Goal: Task Accomplishment & Management: Use online tool/utility

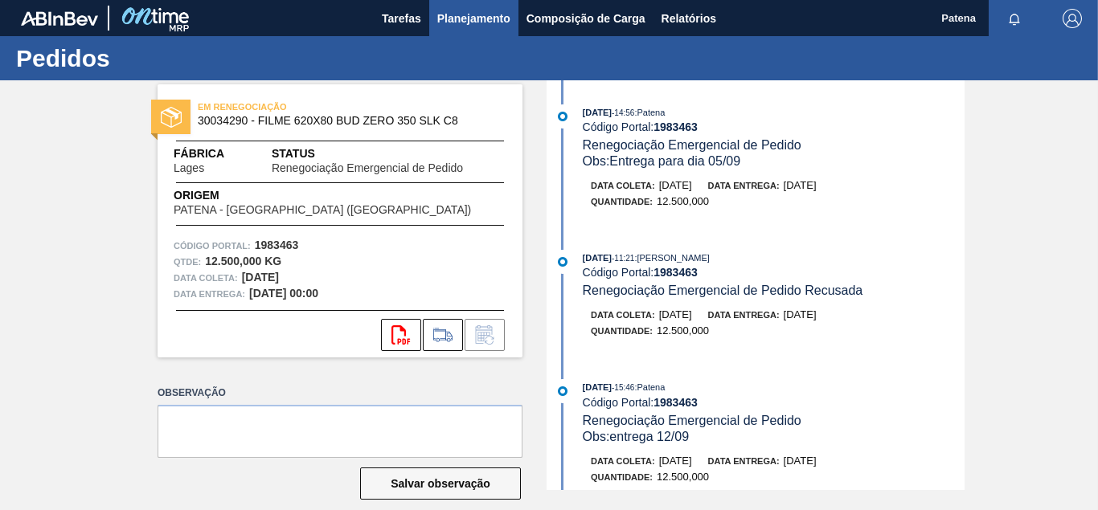
click at [466, 18] on span "Planejamento" at bounding box center [473, 18] width 73 height 19
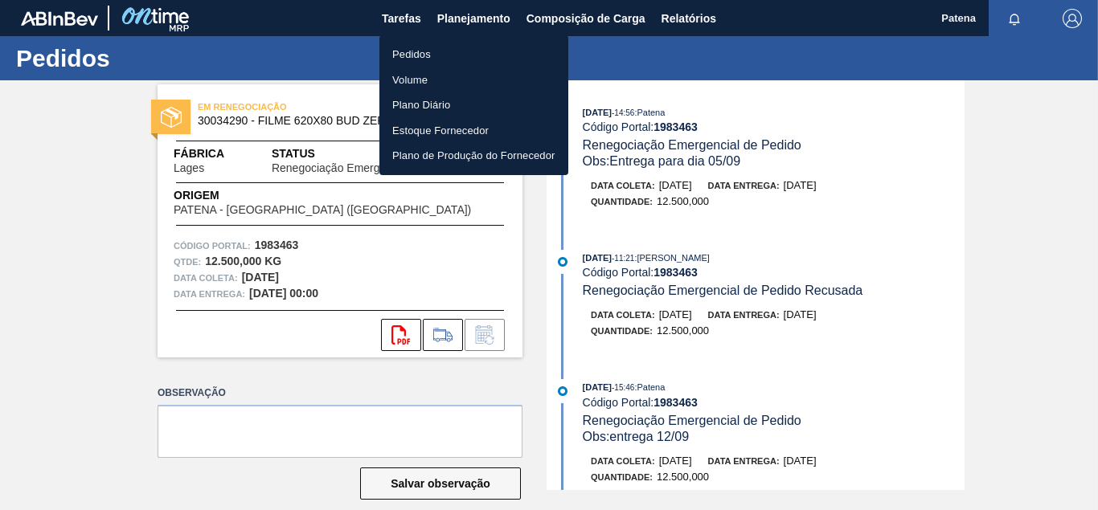
click at [469, 55] on li "Pedidos" at bounding box center [473, 55] width 189 height 26
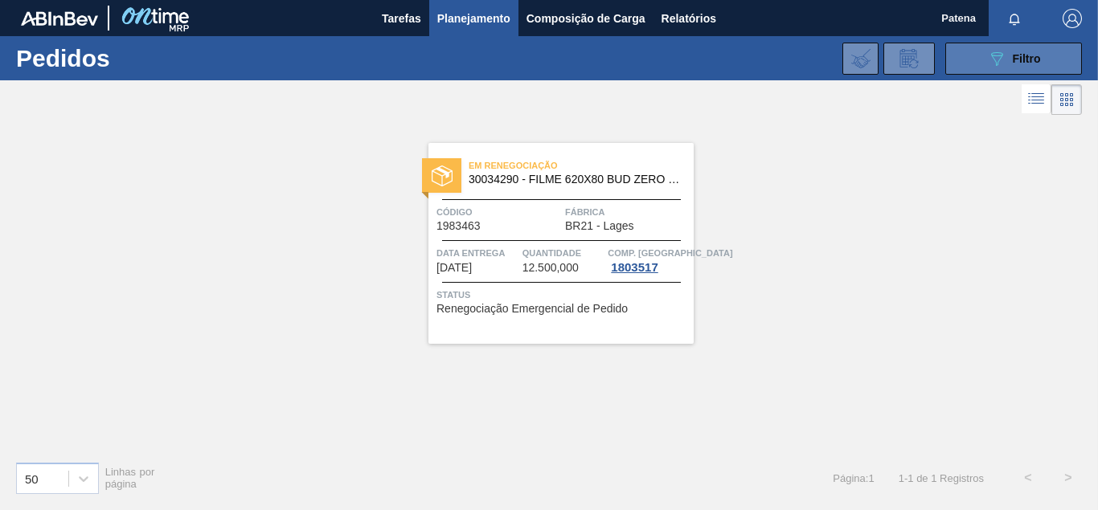
click at [1007, 65] on div "089F7B8B-B2A5-4AFE-B5C0-19BA573D28AC Filtro" at bounding box center [1014, 58] width 54 height 19
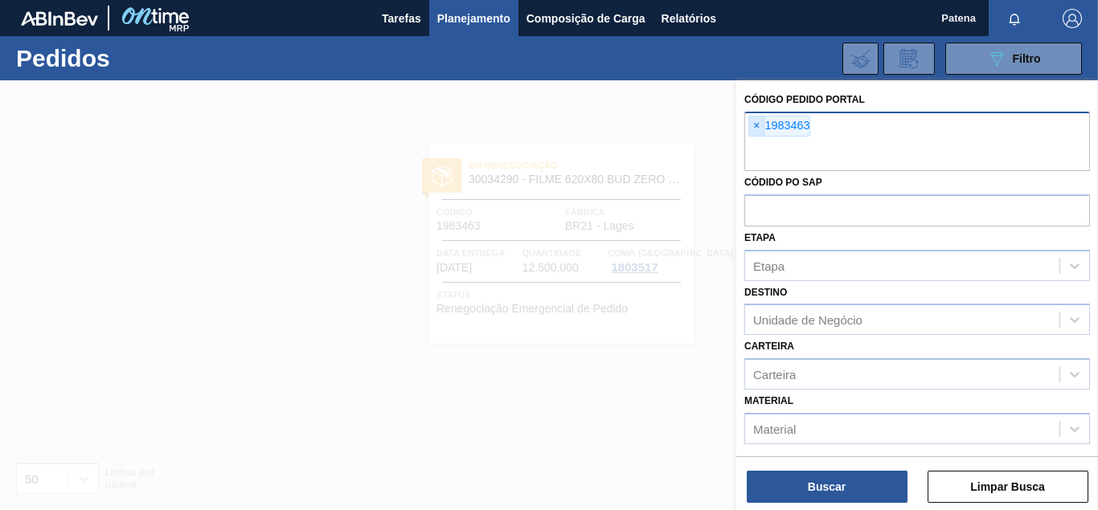
click at [755, 120] on span "×" at bounding box center [756, 126] width 15 height 19
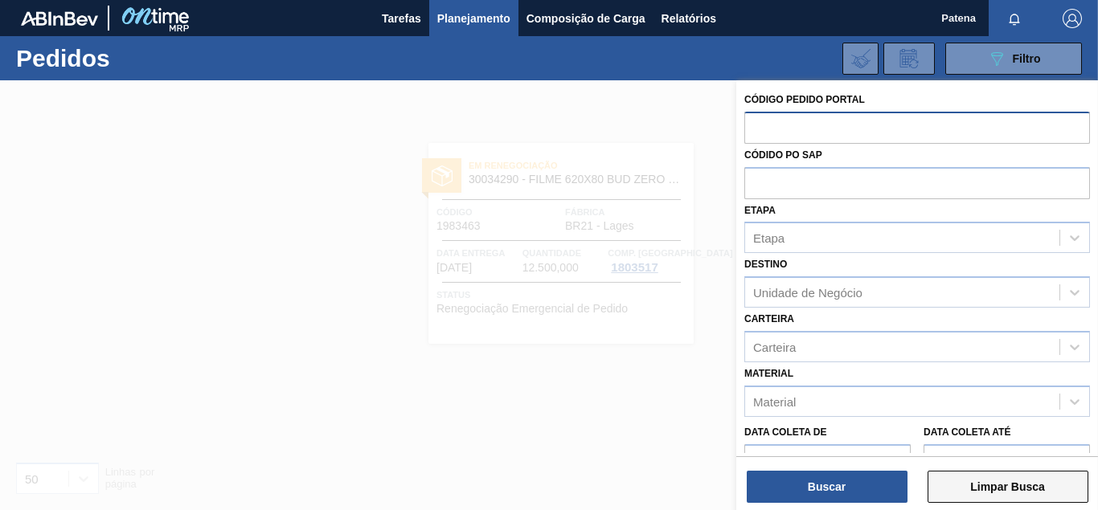
click at [1003, 491] on button "Limpar Busca" at bounding box center [1008, 487] width 161 height 32
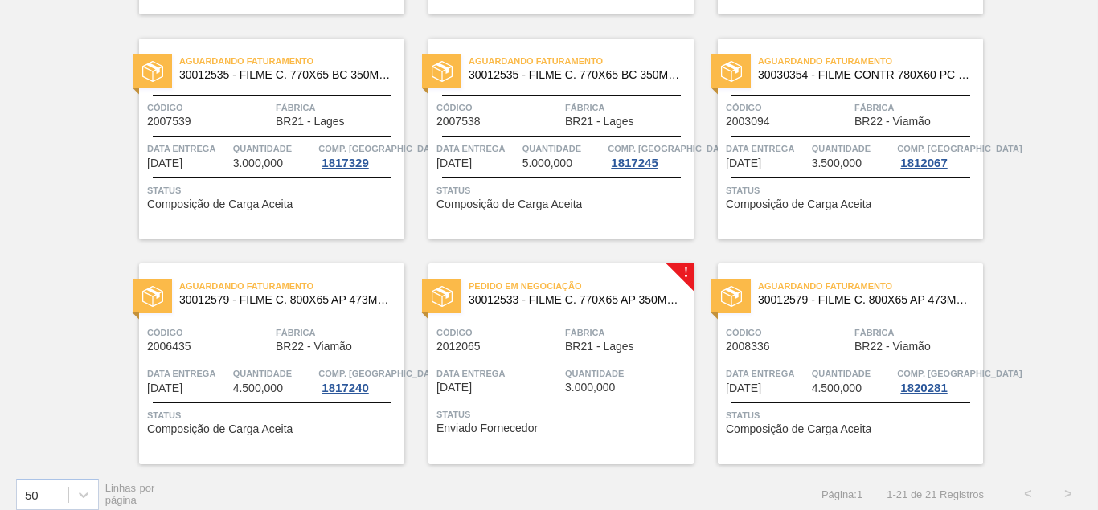
scroll to position [1243, 0]
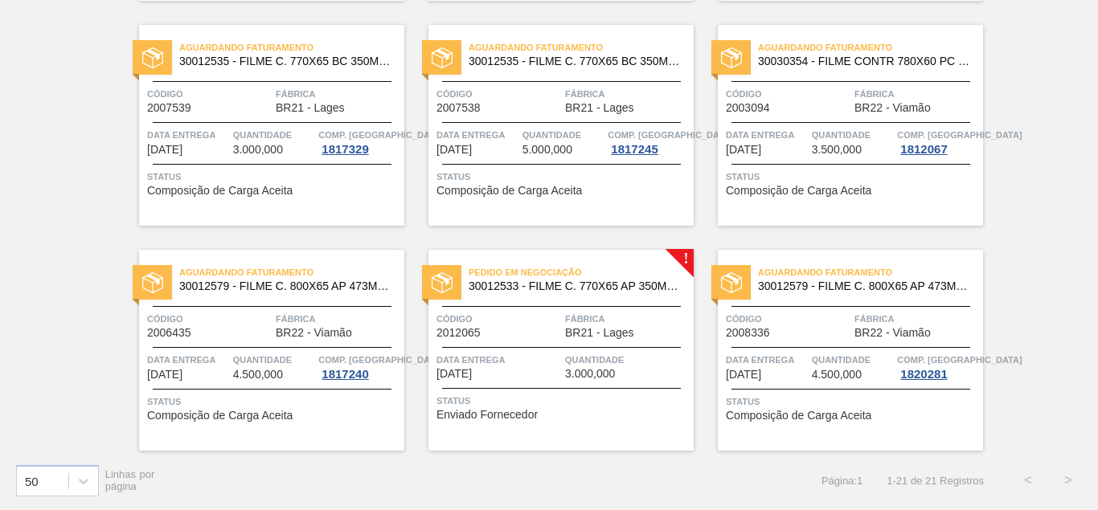
click at [572, 334] on span "BR21 - Lages" at bounding box center [599, 333] width 69 height 12
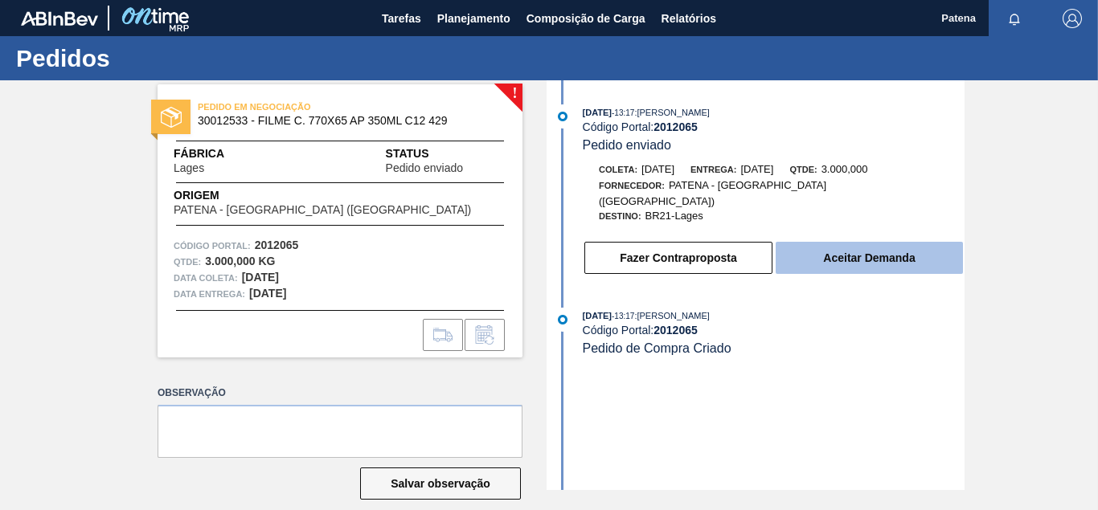
click at [875, 251] on button "Aceitar Demanda" at bounding box center [869, 258] width 187 height 32
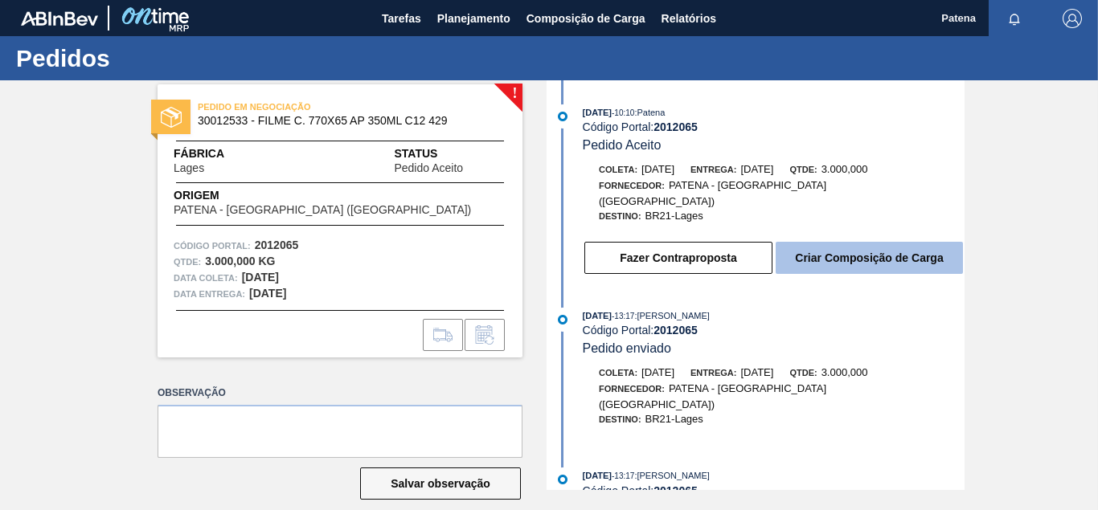
click at [874, 252] on button "Criar Composição de Carga" at bounding box center [869, 258] width 187 height 32
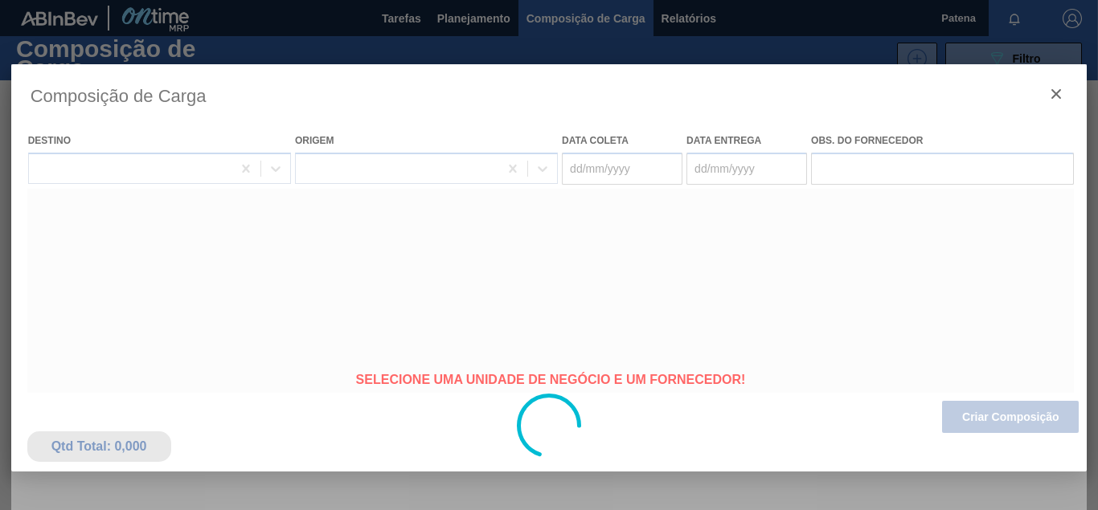
type coleta "[DATE]"
type entrega "[DATE]"
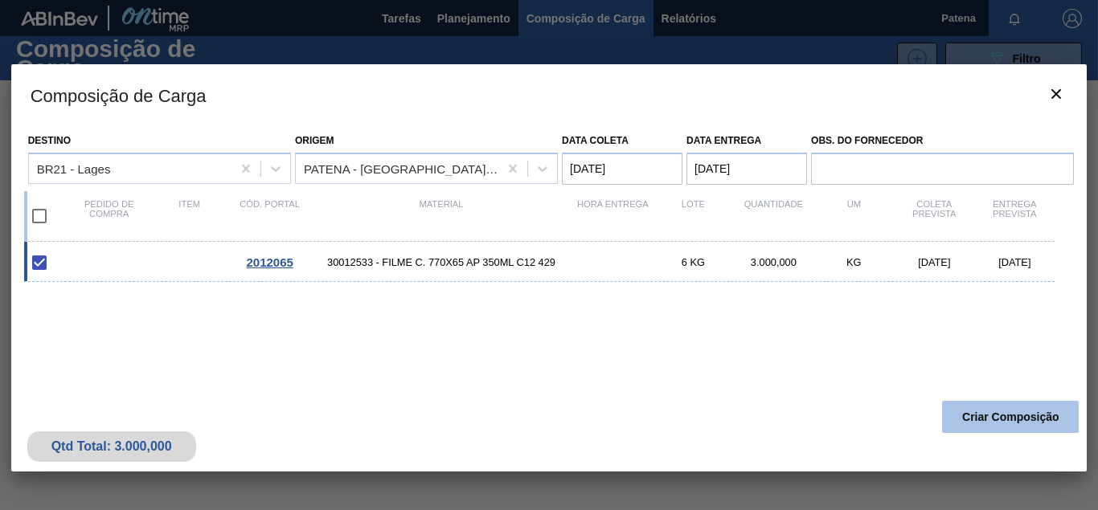
click at [1027, 413] on button "Criar Composição" at bounding box center [1010, 417] width 137 height 32
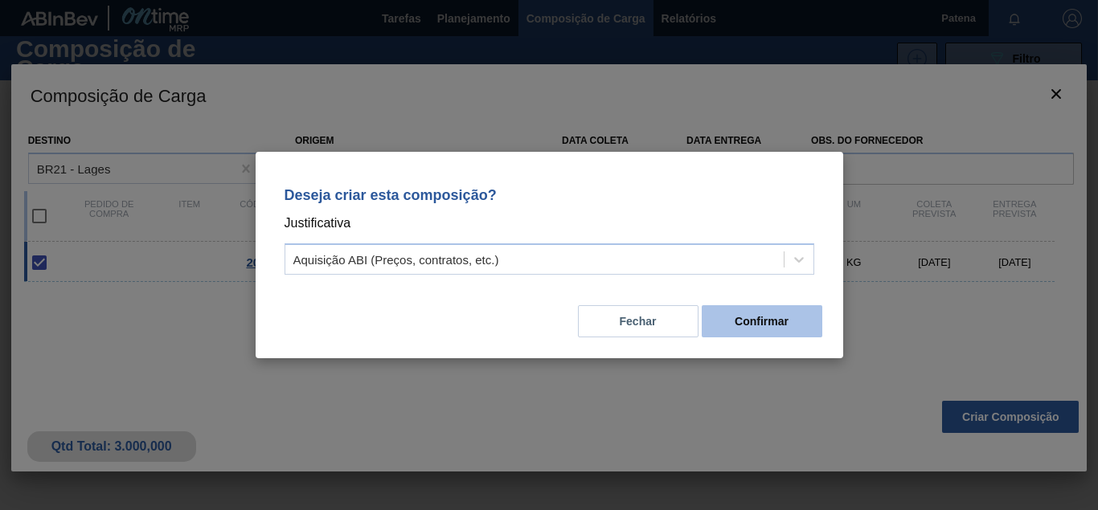
click at [754, 328] on button "Confirmar" at bounding box center [762, 321] width 121 height 32
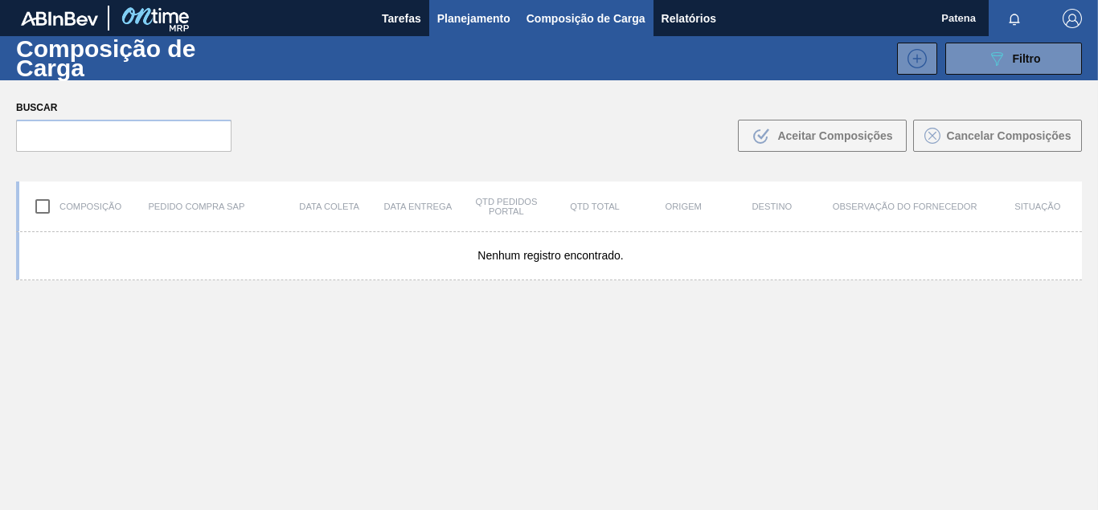
click at [504, 15] on span "Planejamento" at bounding box center [473, 18] width 73 height 19
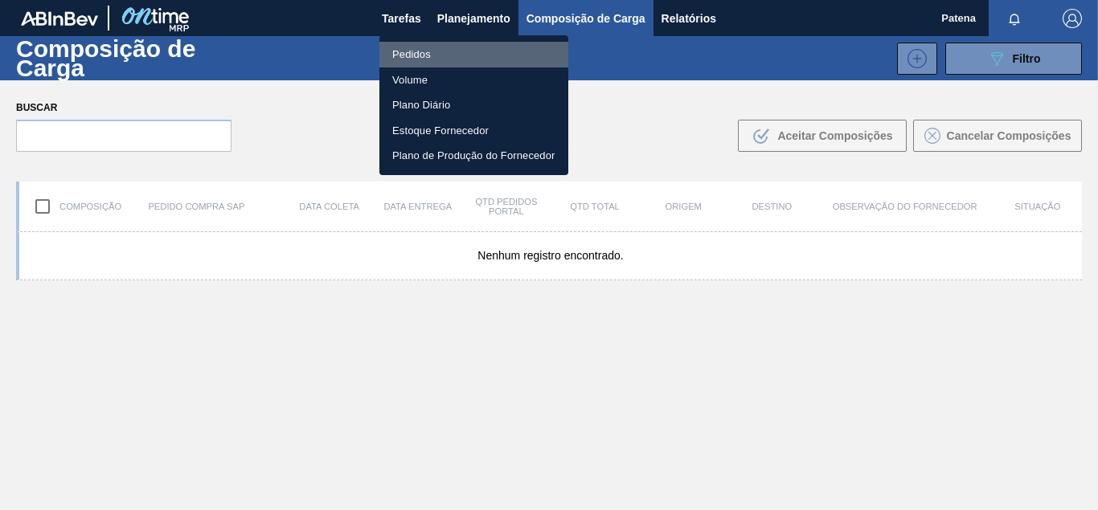
click at [408, 53] on li "Pedidos" at bounding box center [473, 55] width 189 height 26
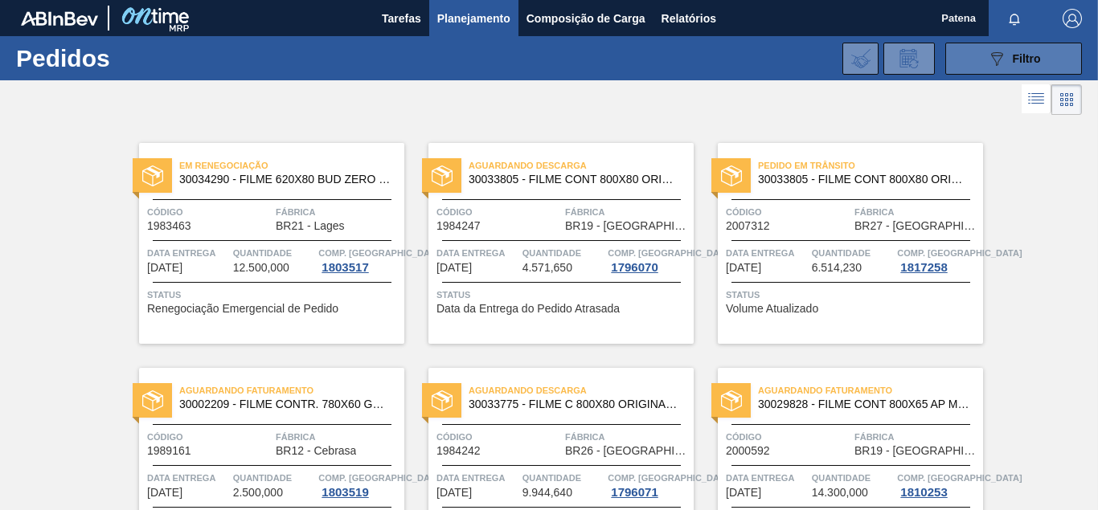
click at [1010, 60] on div "089F7B8B-B2A5-4AFE-B5C0-19BA573D28AC Filtro" at bounding box center [1014, 58] width 54 height 19
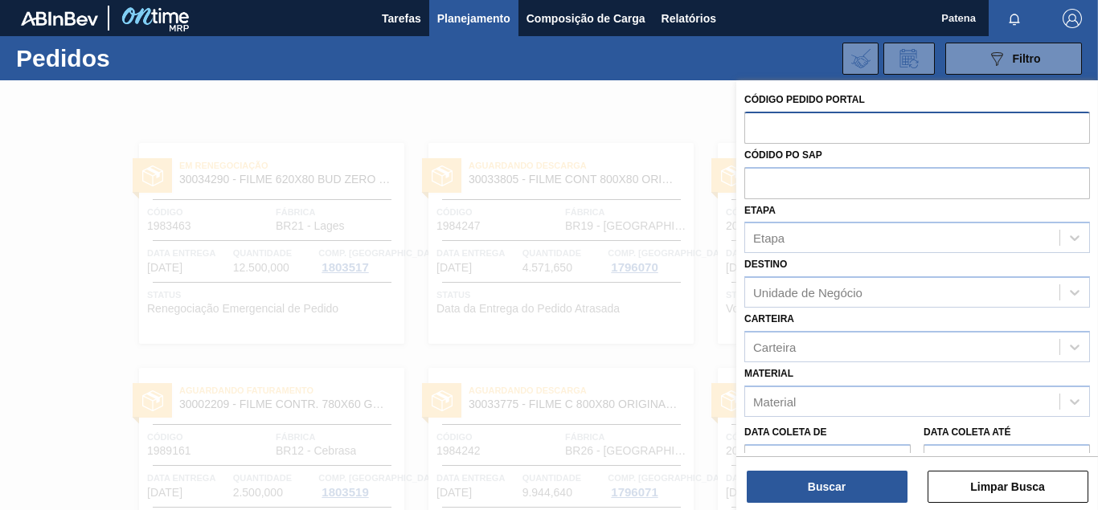
click at [773, 131] on input "text" at bounding box center [917, 127] width 346 height 31
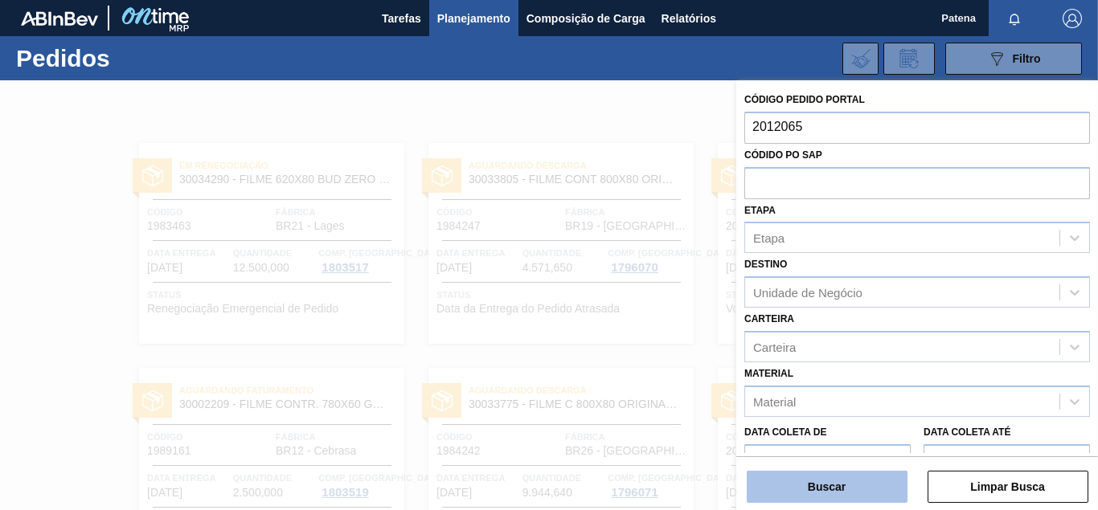
type input "2012065"
click at [805, 486] on button "Buscar" at bounding box center [827, 487] width 161 height 32
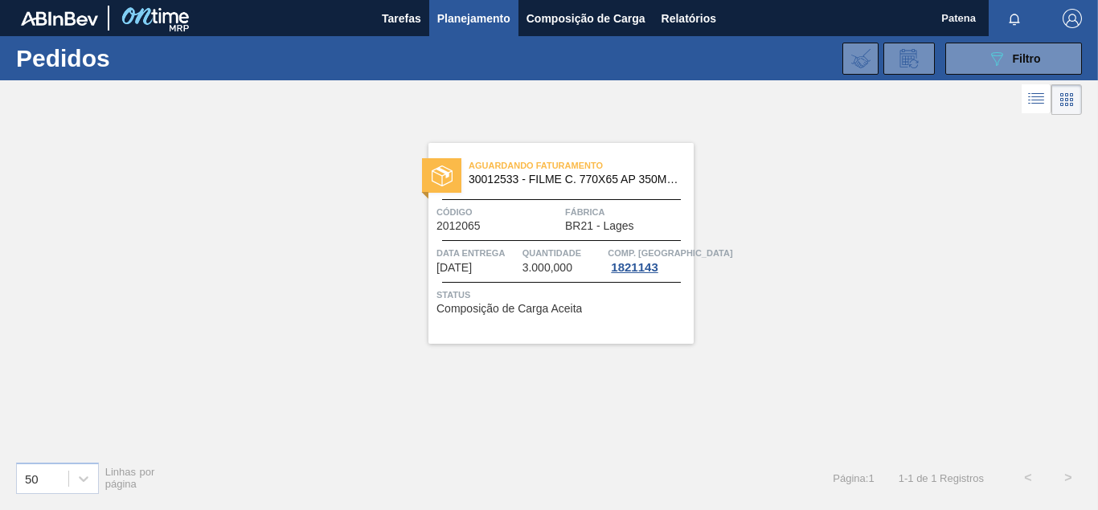
click at [525, 232] on div "Aguardando Faturamento 30012533 - FILME C. 770X65 AP 350ML C12 429 Código 20120…" at bounding box center [560, 243] width 265 height 201
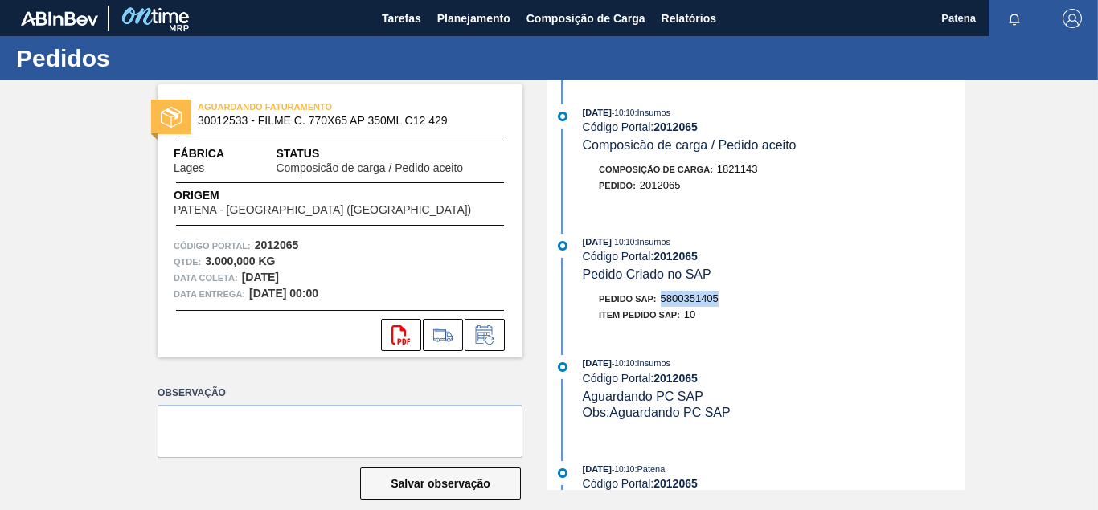
drag, startPoint x: 721, startPoint y: 301, endPoint x: 662, endPoint y: 303, distance: 58.7
click at [662, 303] on div "Pedido SAP: 5800351405" at bounding box center [774, 299] width 382 height 16
copy span "5800351405"
